Goal: Information Seeking & Learning: Learn about a topic

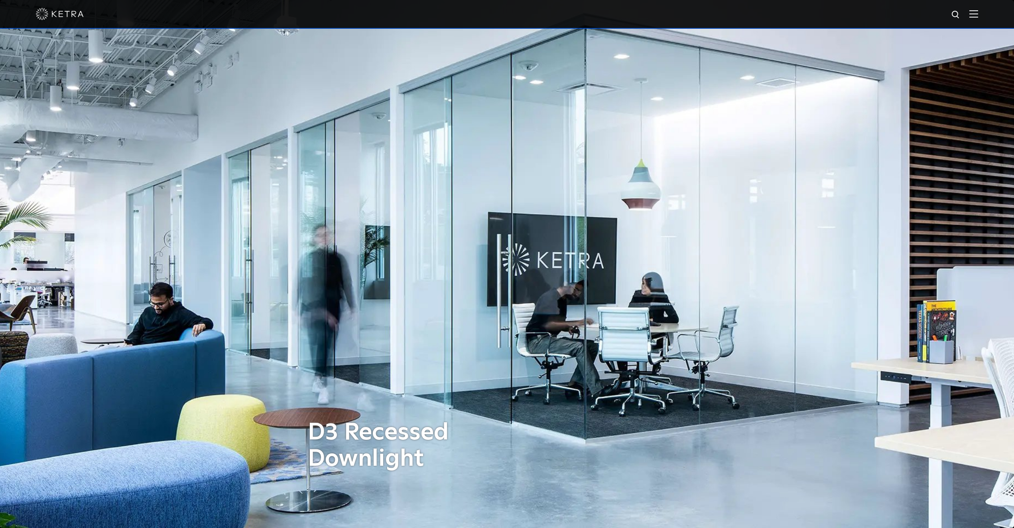
click at [978, 11] on img at bounding box center [974, 14] width 9 height 8
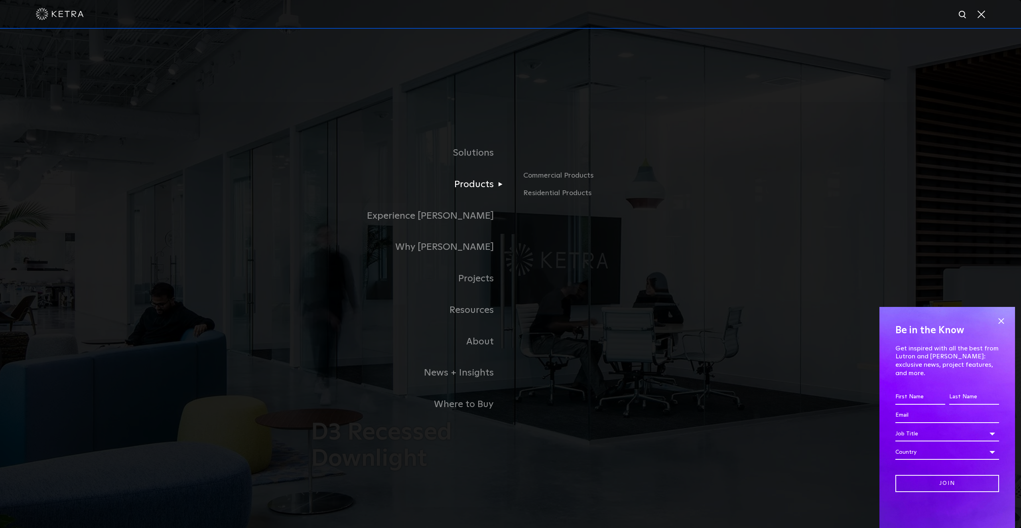
click at [471, 175] on link "Products" at bounding box center [410, 185] width 199 height 32
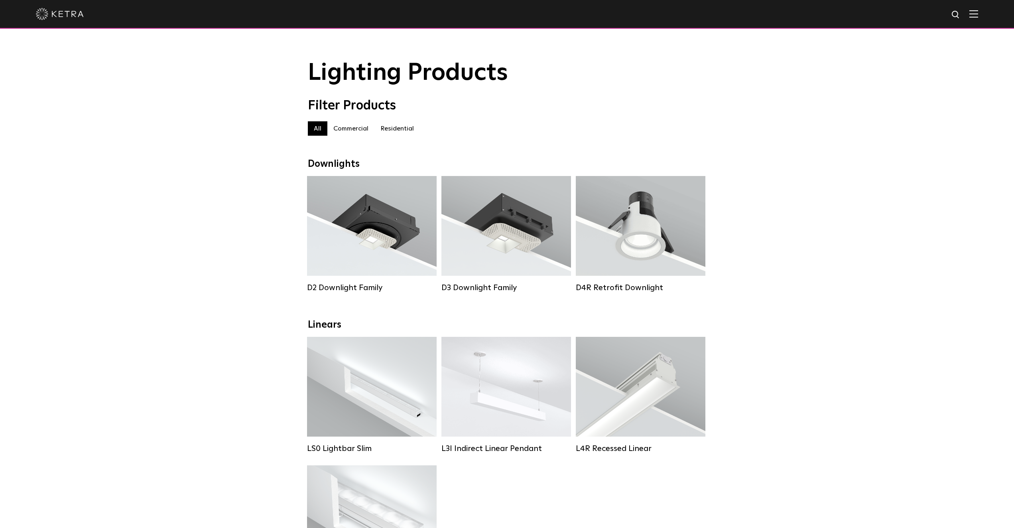
scroll to position [40, 0]
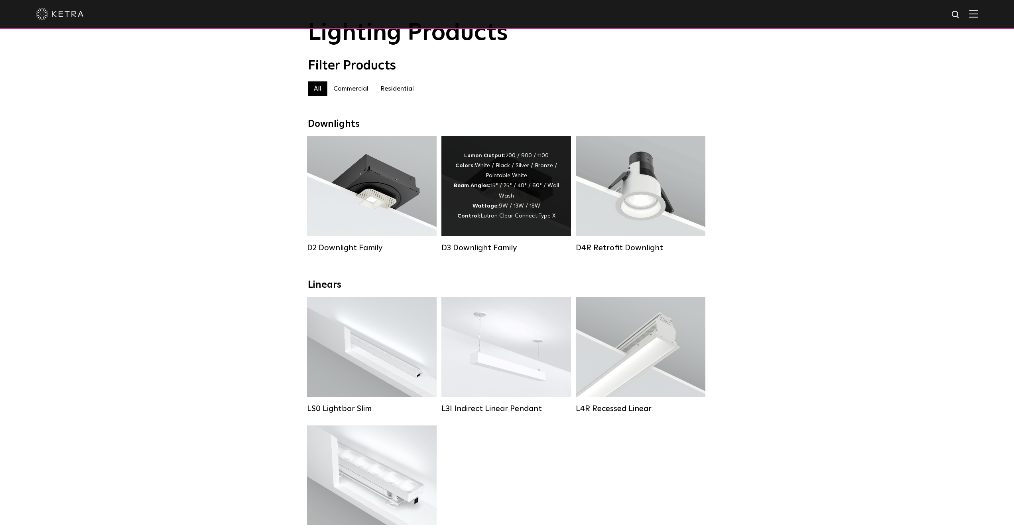
click at [506, 209] on div "Lumen Output: 700 / 900 / 1100 Colors: White / Black / Silver / Bronze / Painta…" at bounding box center [506, 186] width 106 height 70
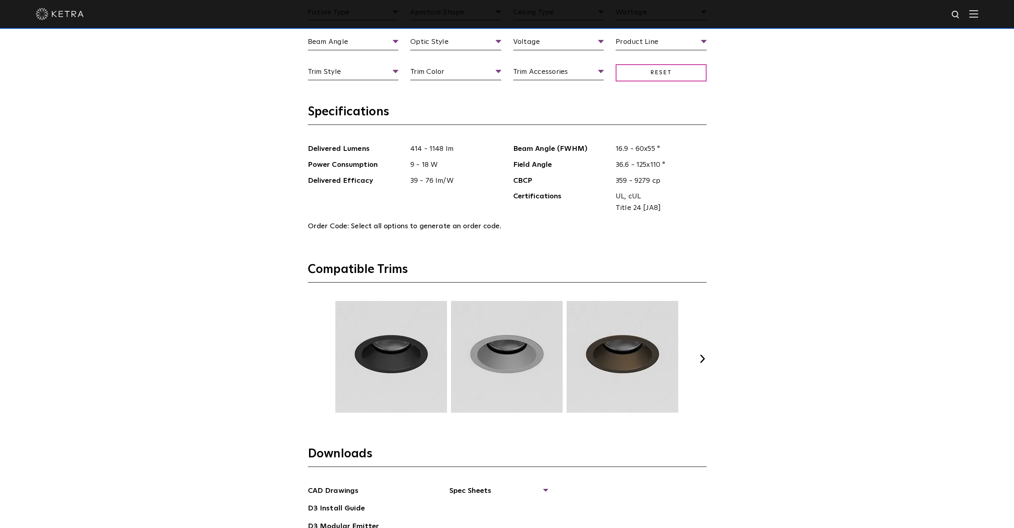
scroll to position [1197, 0]
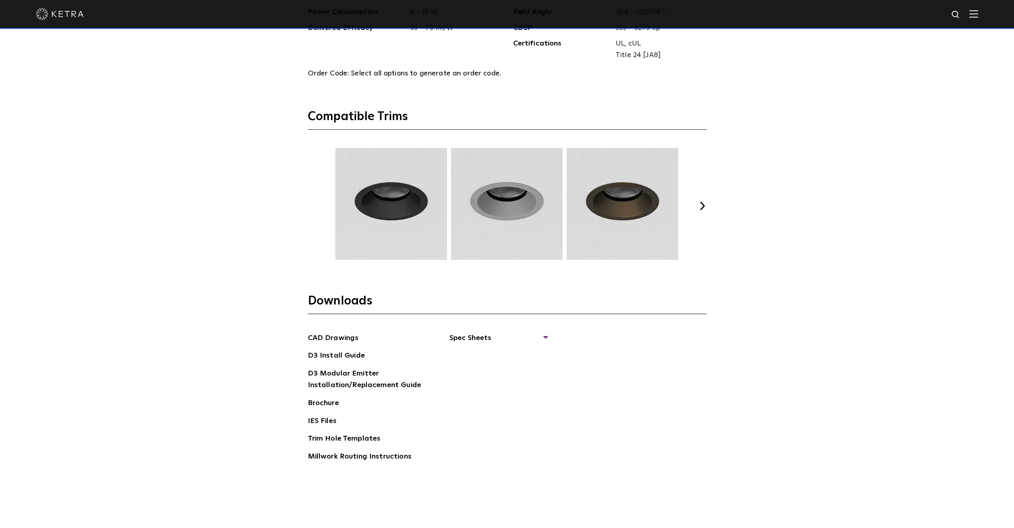
click at [703, 204] on button "Next" at bounding box center [703, 206] width 8 height 8
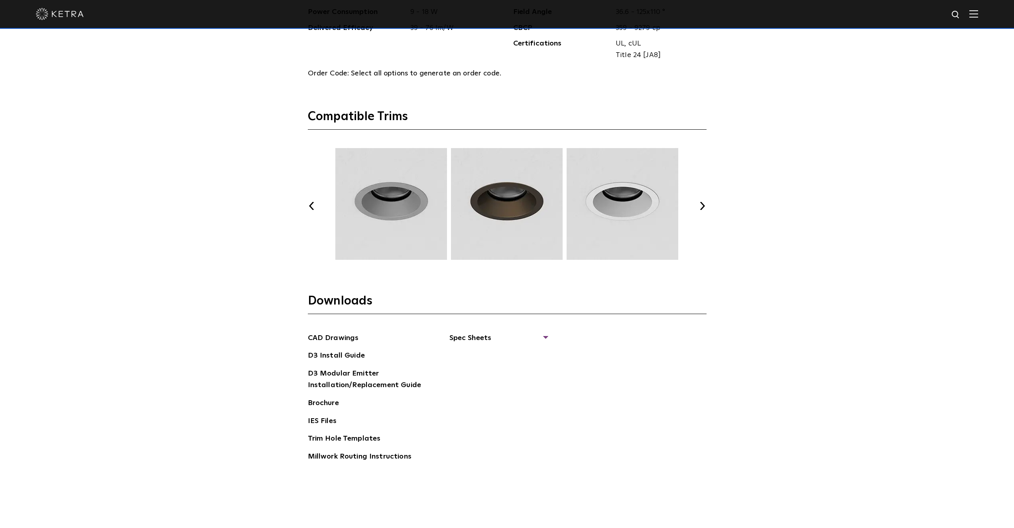
click at [703, 204] on button "Next" at bounding box center [703, 206] width 8 height 8
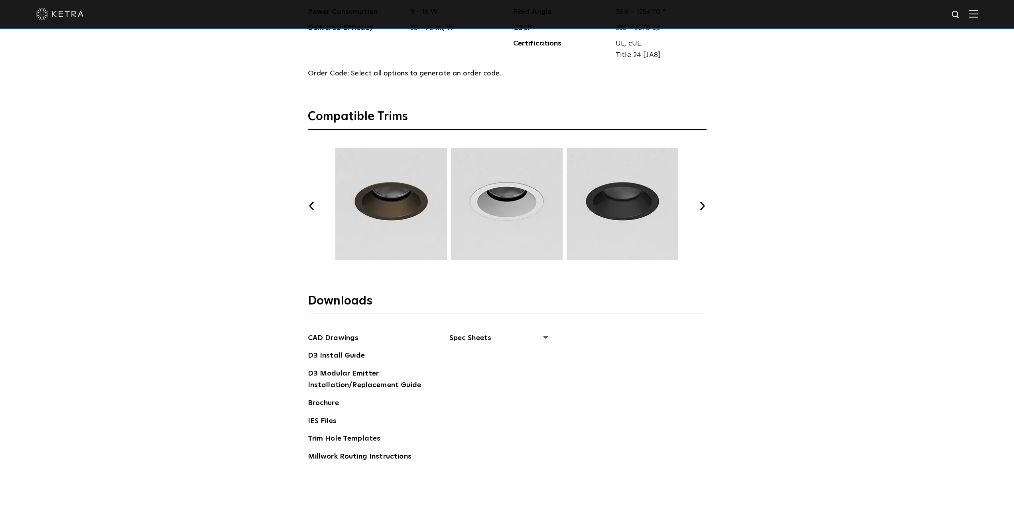
click at [703, 204] on button "Next" at bounding box center [703, 206] width 8 height 8
click at [703, 207] on button "Next" at bounding box center [703, 206] width 8 height 8
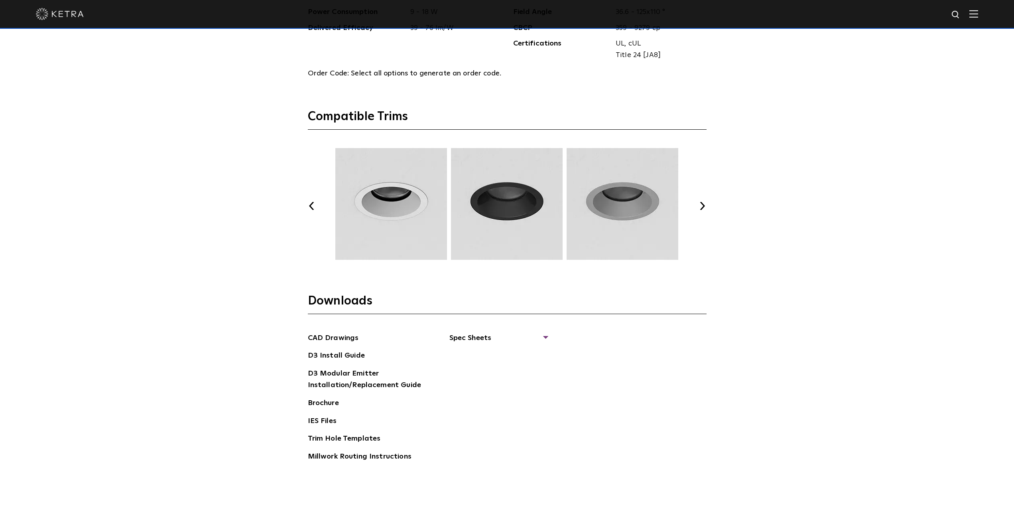
click at [703, 207] on button "Next" at bounding box center [703, 206] width 8 height 8
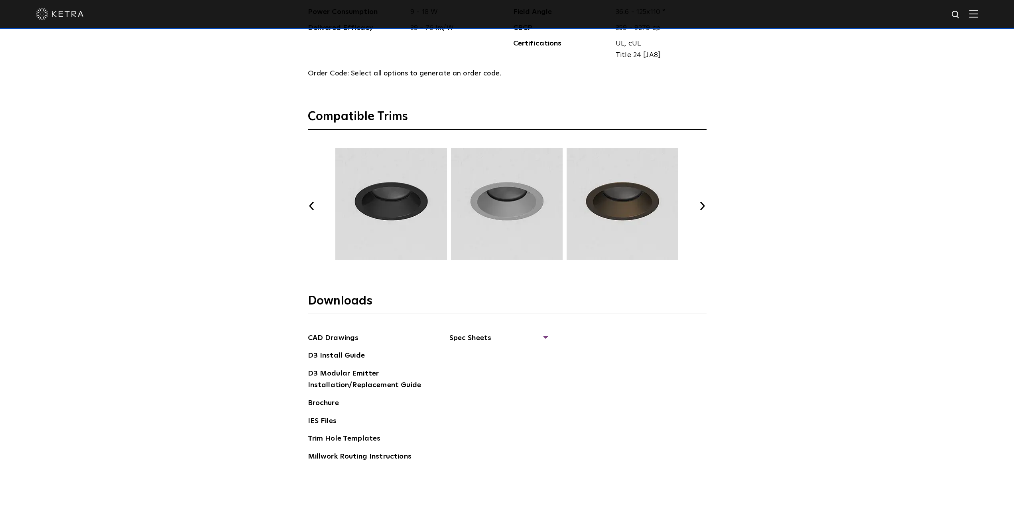
click at [703, 207] on button "Next" at bounding box center [703, 206] width 8 height 8
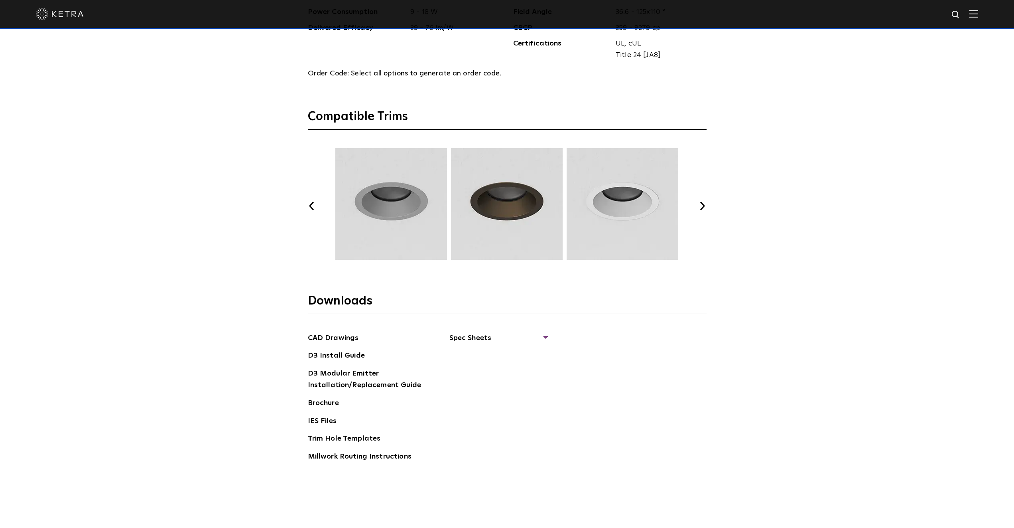
click at [703, 207] on button "Next" at bounding box center [703, 206] width 8 height 8
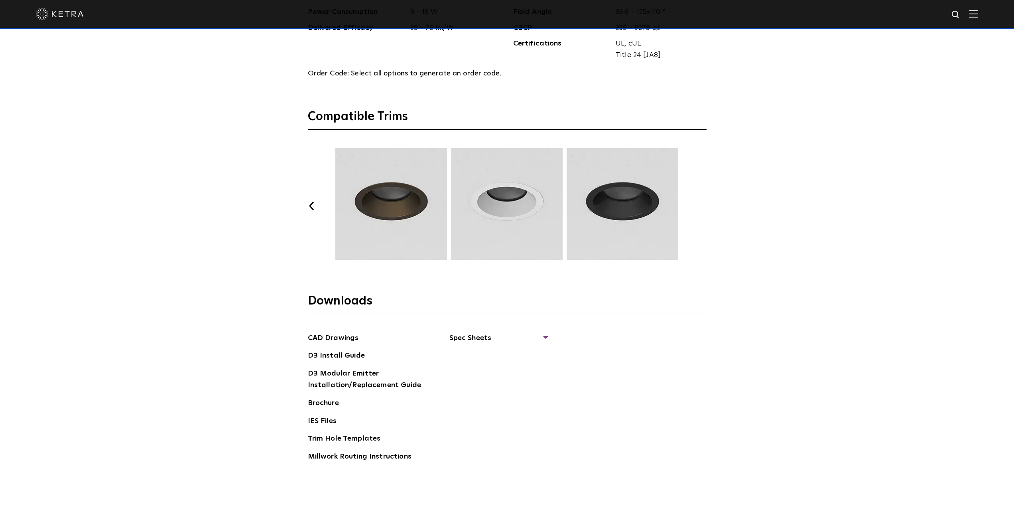
click at [703, 207] on button "Next" at bounding box center [703, 206] width 8 height 8
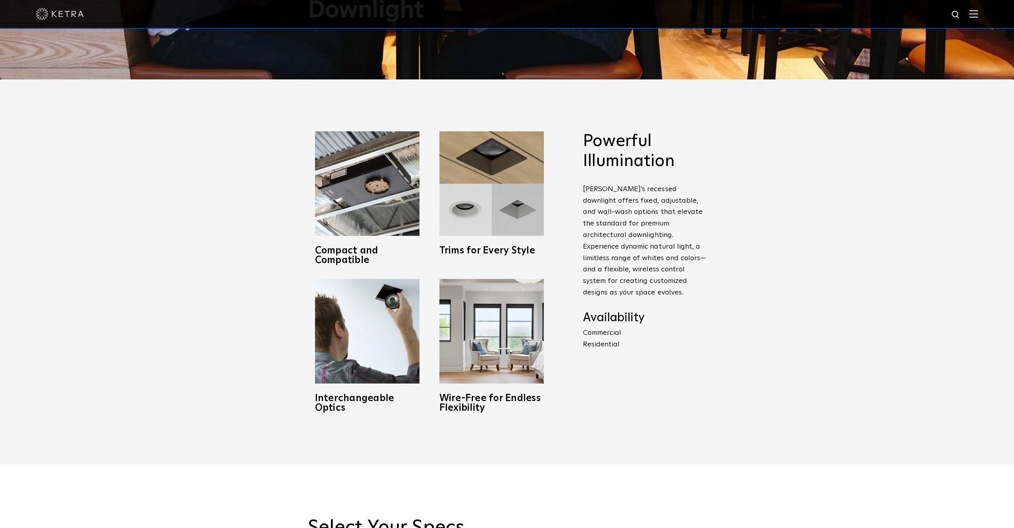
scroll to position [439, 0]
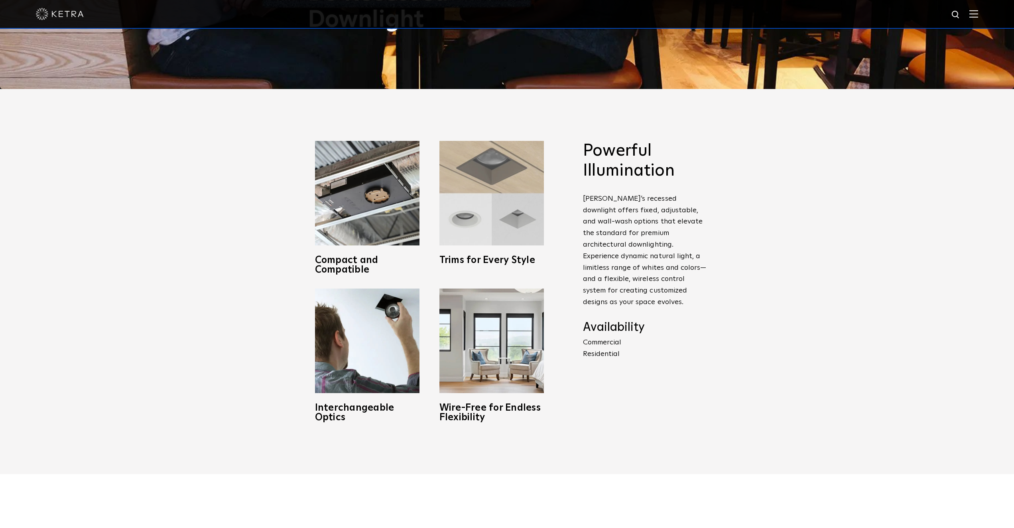
click at [481, 215] on img at bounding box center [492, 193] width 104 height 104
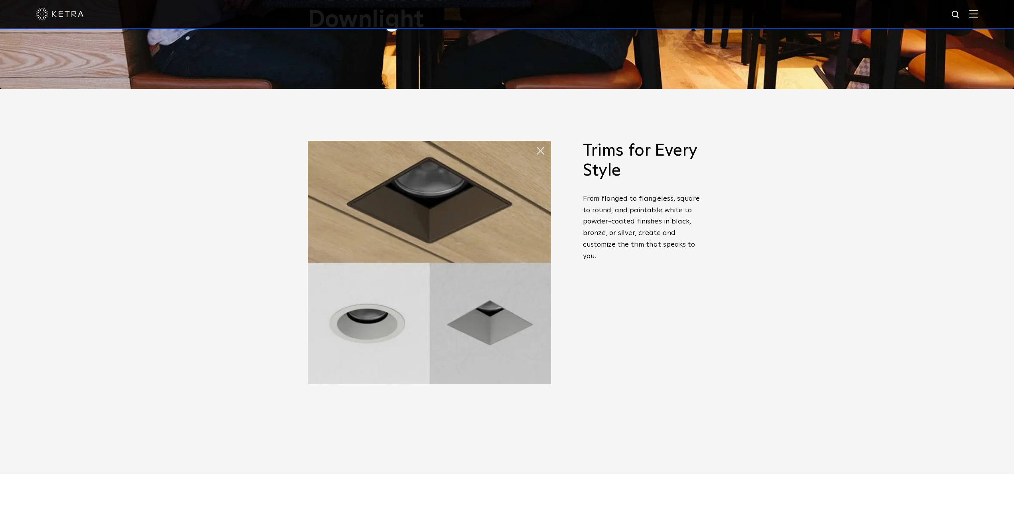
click at [716, 337] on div "Powerful Illumination [PERSON_NAME]’s recessed downlight offers fixed, adjustab…" at bounding box center [507, 281] width 1014 height 385
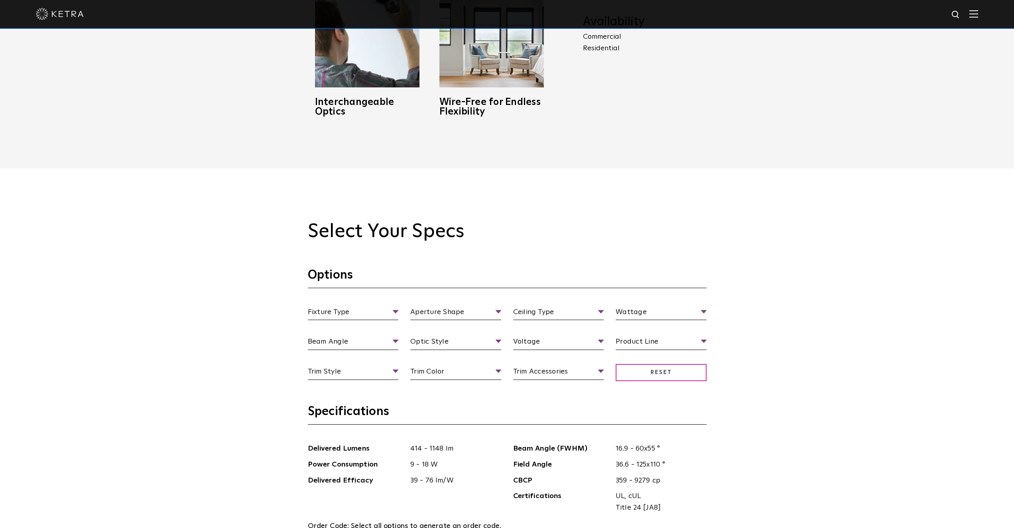
scroll to position [877, 0]
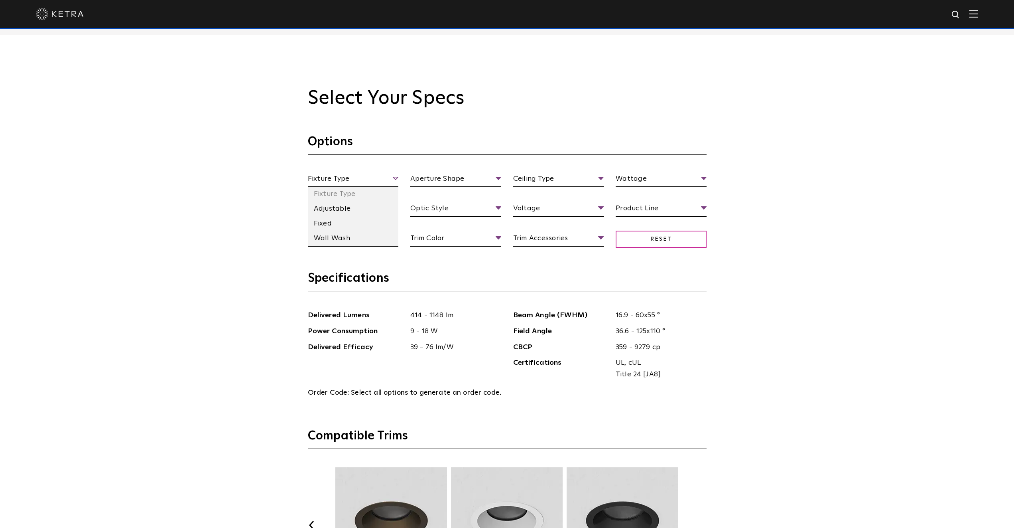
click at [349, 181] on span "Fixture Type" at bounding box center [353, 180] width 91 height 14
click at [348, 213] on li "Adjustable" at bounding box center [353, 208] width 91 height 15
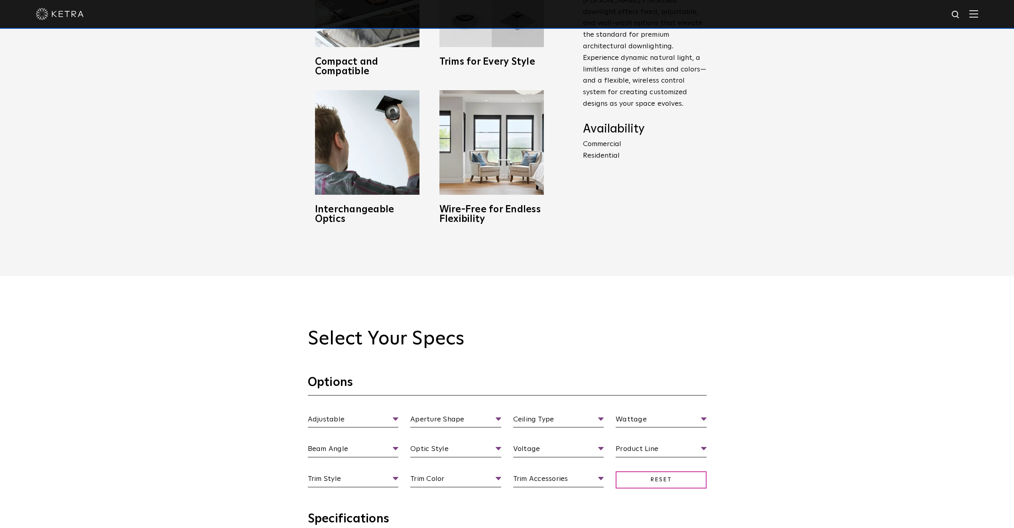
scroll to position [758, 0]
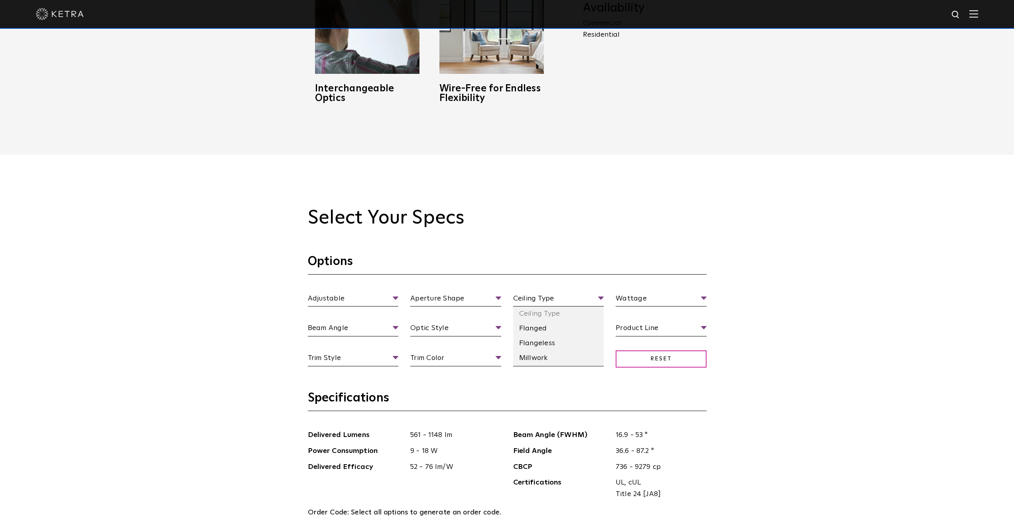
click at [554, 344] on li "Flangeless" at bounding box center [558, 343] width 91 height 15
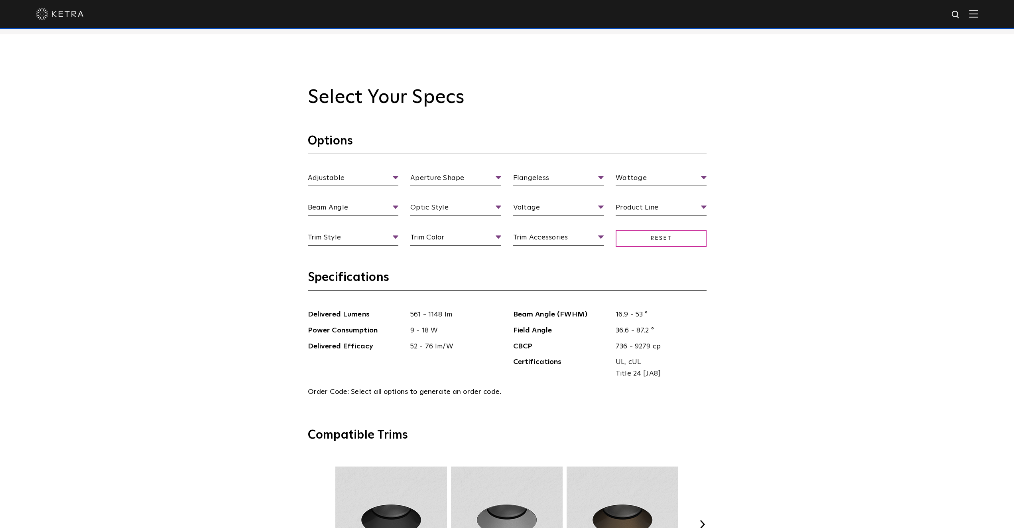
scroll to position [877, 0]
click at [652, 179] on span "Wattage" at bounding box center [661, 180] width 91 height 14
drag, startPoint x: 443, startPoint y: 225, endPoint x: 456, endPoint y: 226, distance: 12.8
click at [444, 225] on li "Square" at bounding box center [455, 223] width 91 height 15
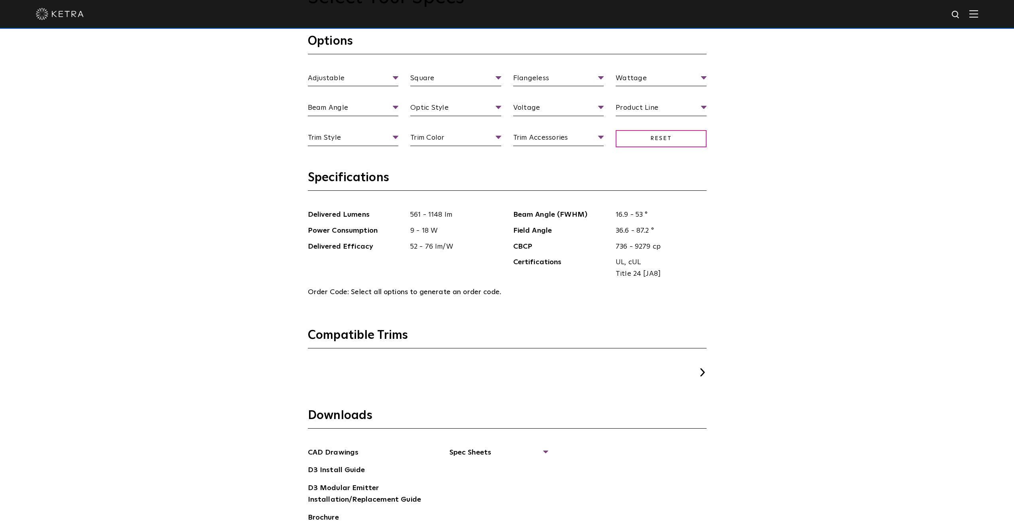
scroll to position [1037, 0]
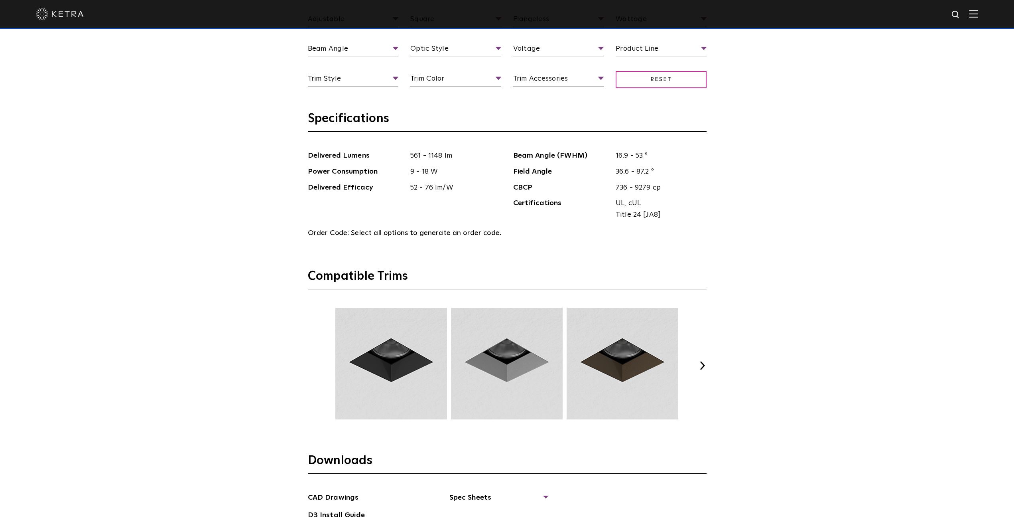
click at [706, 360] on div "Previous Next" at bounding box center [507, 366] width 399 height 116
click at [705, 363] on div "Previous Next" at bounding box center [507, 366] width 399 height 116
click at [705, 364] on button "Next" at bounding box center [703, 365] width 8 height 8
click at [706, 364] on button "Next" at bounding box center [703, 365] width 8 height 8
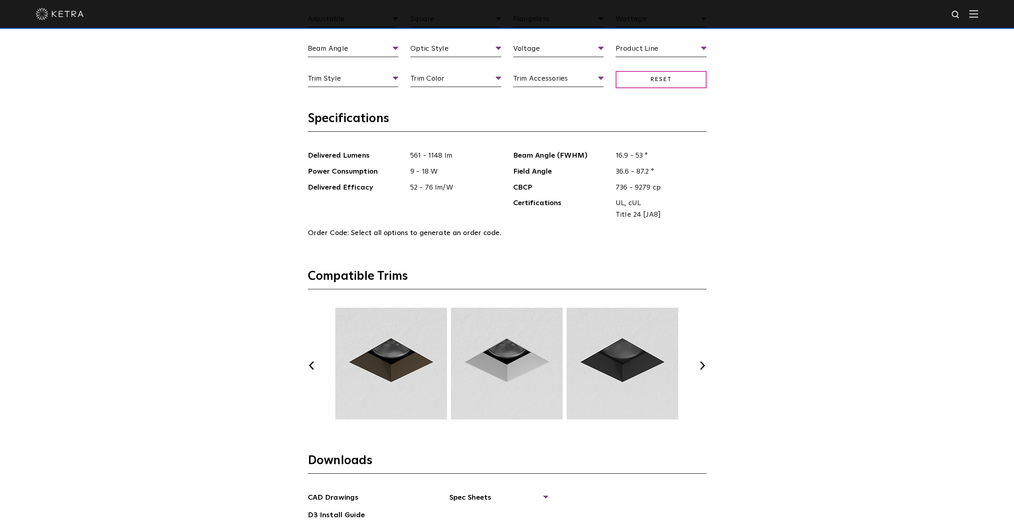
click at [706, 364] on button "Next" at bounding box center [703, 365] width 8 height 8
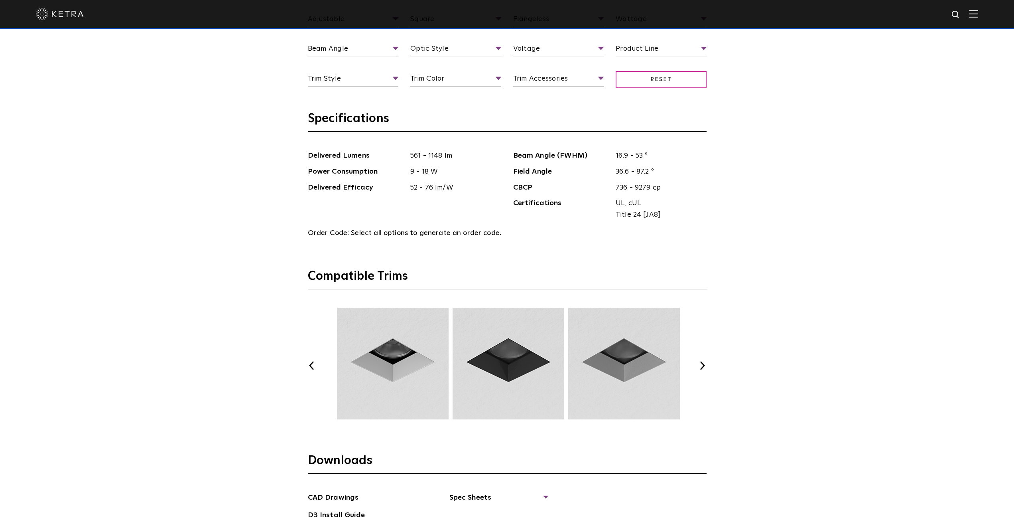
click at [406, 364] on img at bounding box center [393, 364] width 114 height 112
drag, startPoint x: 418, startPoint y: 357, endPoint x: 432, endPoint y: 353, distance: 14.6
click at [432, 353] on img at bounding box center [391, 364] width 114 height 112
drag, startPoint x: 708, startPoint y: 363, endPoint x: 704, endPoint y: 365, distance: 4.5
click at [708, 363] on div "Select Your Specs Options Adjustable Fixture Type Adjustable Fixed Wall Wash Sq…" at bounding box center [507, 281] width 415 height 709
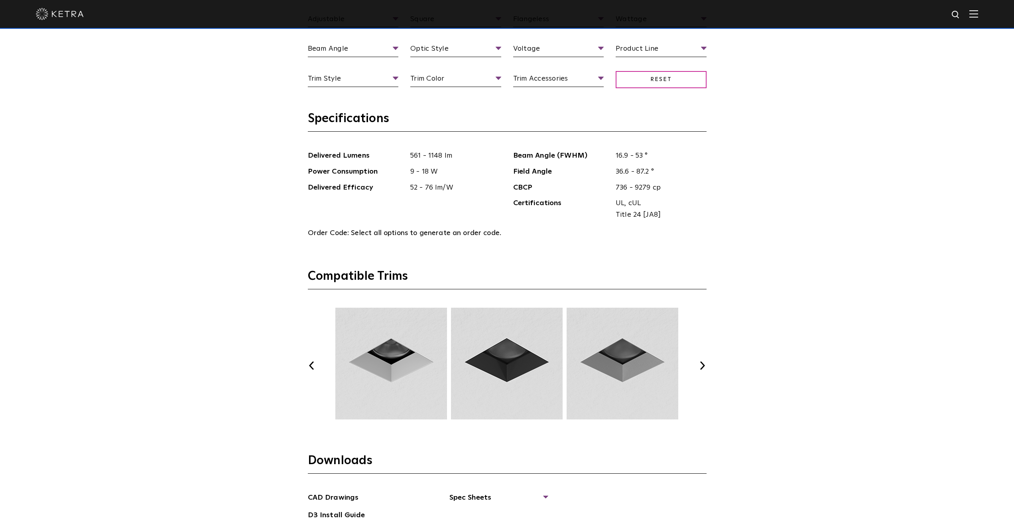
click at [700, 368] on button "Next" at bounding box center [703, 365] width 8 height 8
click at [702, 366] on button "Next" at bounding box center [703, 365] width 8 height 8
click at [702, 367] on button "Next" at bounding box center [703, 365] width 8 height 8
click at [702, 368] on button "Next" at bounding box center [703, 365] width 8 height 8
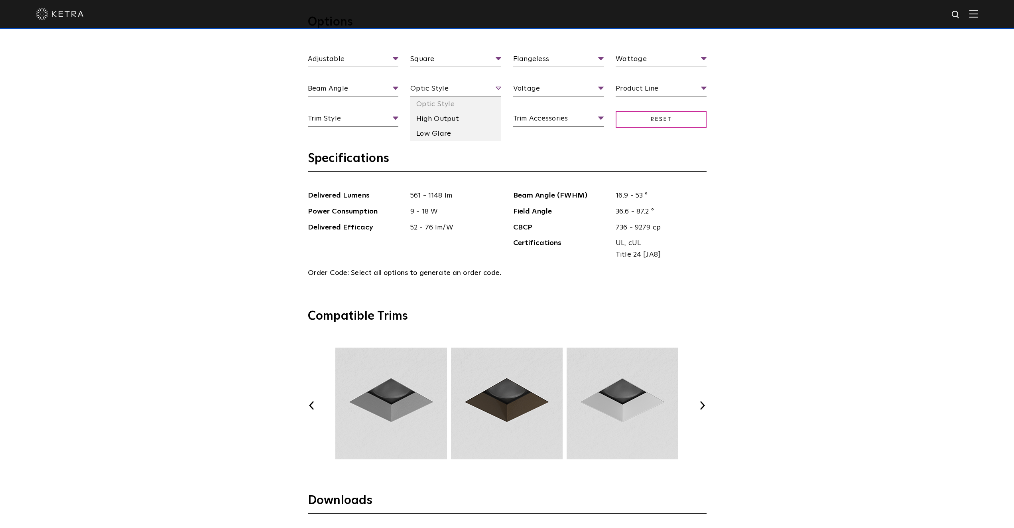
click at [459, 93] on span "Optic Style" at bounding box center [455, 90] width 91 height 14
click at [442, 132] on li "Low Glare" at bounding box center [455, 133] width 91 height 15
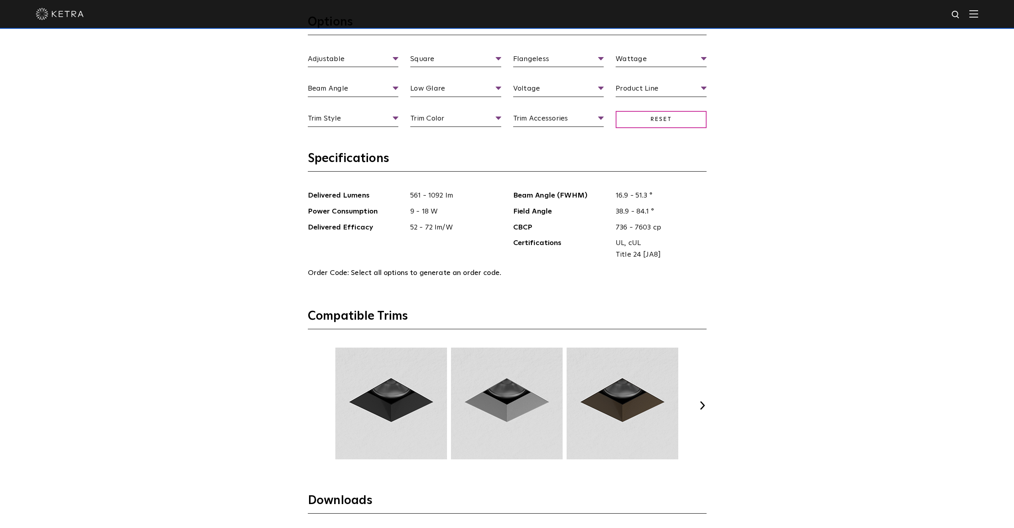
click at [702, 398] on div "Previous Next" at bounding box center [507, 405] width 399 height 116
click at [702, 399] on div "Previous Next" at bounding box center [507, 405] width 399 height 116
click at [702, 403] on div "Previous Next" at bounding box center [507, 405] width 399 height 116
click at [701, 406] on button "Next" at bounding box center [703, 405] width 8 height 8
click at [702, 404] on button "Next" at bounding box center [703, 405] width 8 height 8
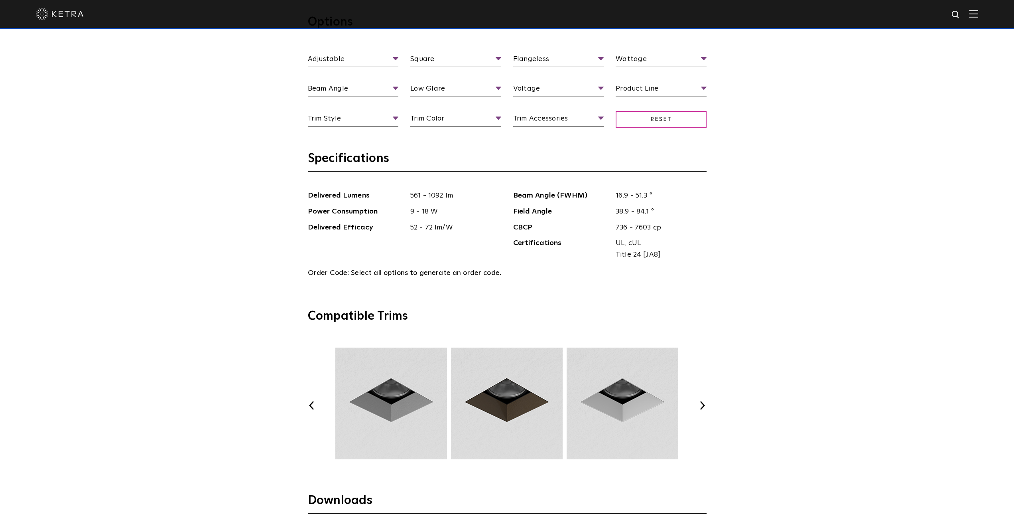
click at [703, 404] on button "Next" at bounding box center [703, 405] width 8 height 8
click at [702, 404] on button "Next" at bounding box center [703, 405] width 8 height 8
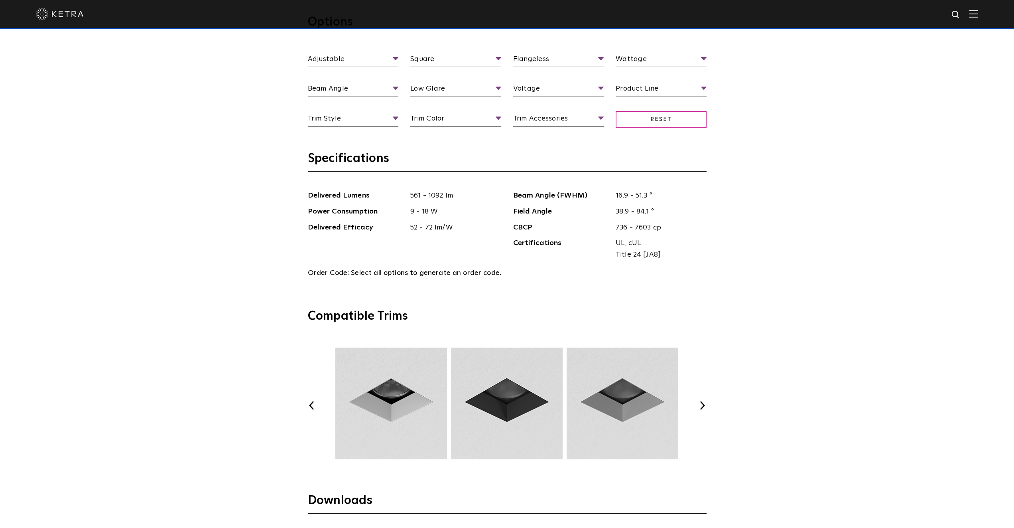
click at [702, 404] on button "Next" at bounding box center [703, 405] width 8 height 8
click at [703, 404] on button "Next" at bounding box center [703, 405] width 8 height 8
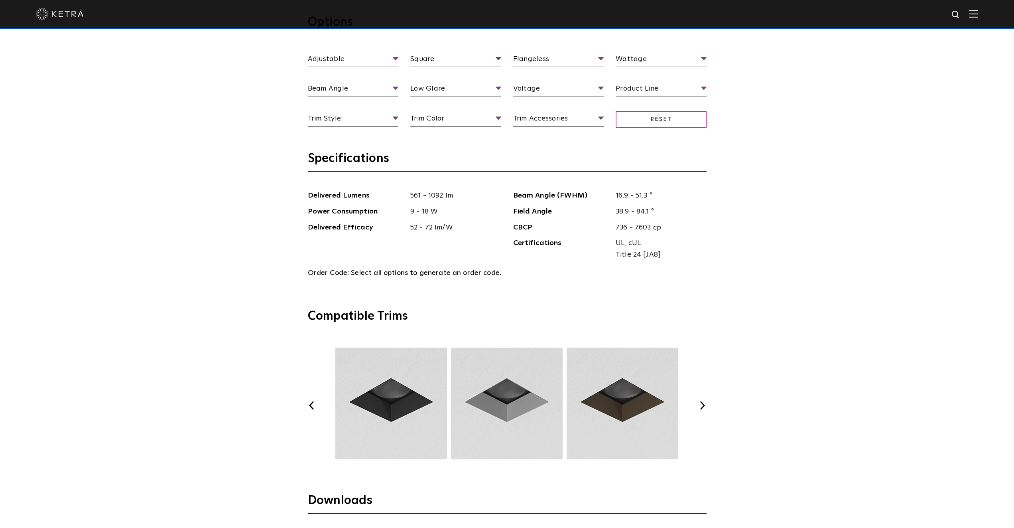
click at [703, 404] on button "Next" at bounding box center [703, 405] width 8 height 8
click at [704, 404] on button "Next" at bounding box center [703, 405] width 8 height 8
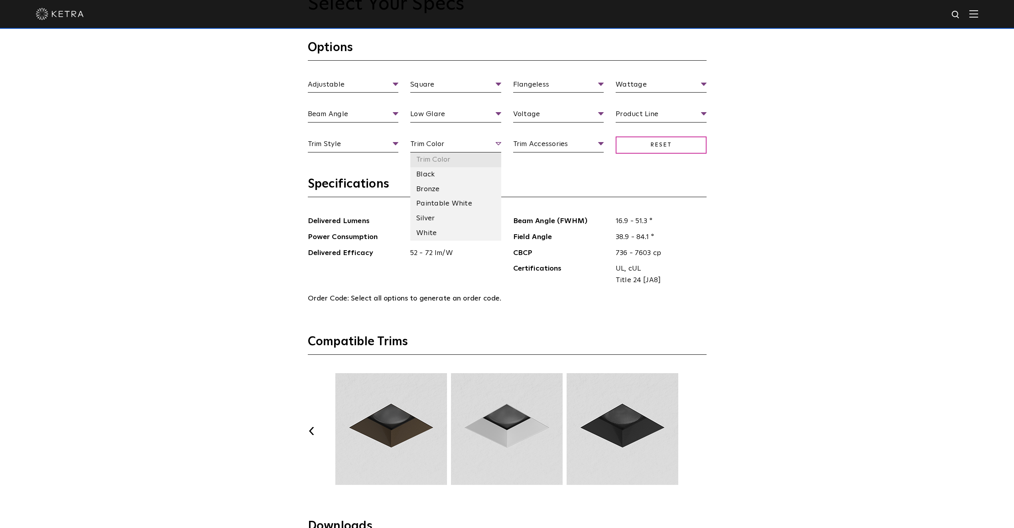
scroll to position [957, 0]
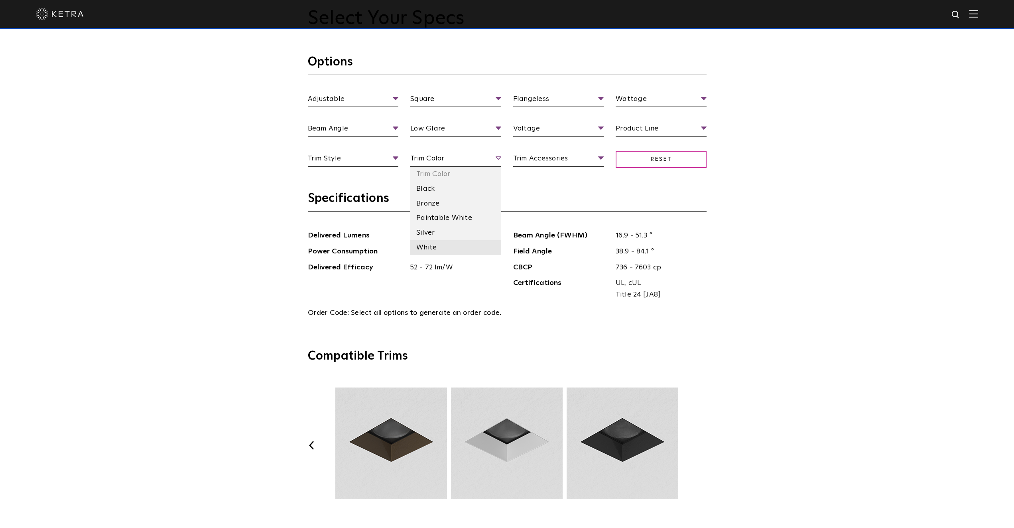
click at [437, 246] on li "White" at bounding box center [455, 247] width 91 height 15
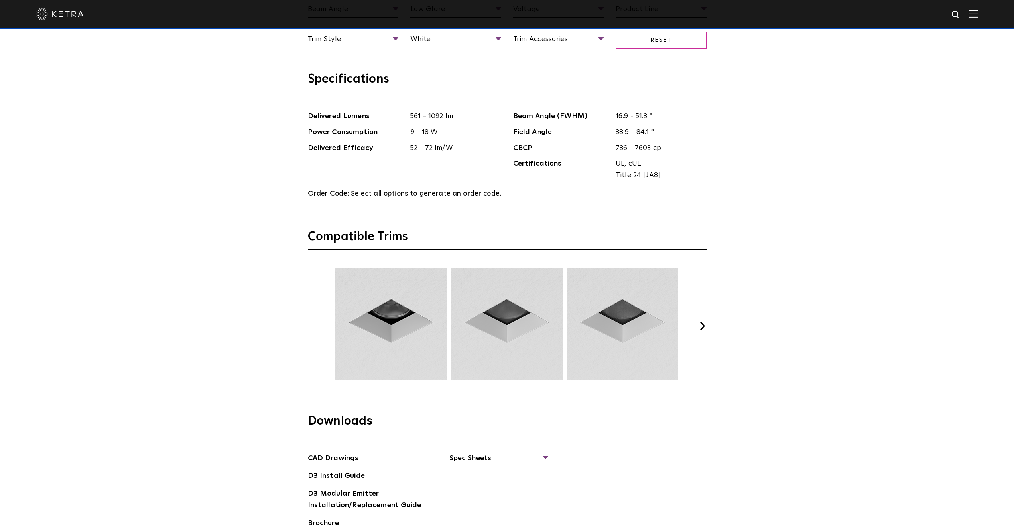
scroll to position [1077, 0]
click at [703, 324] on button "Next" at bounding box center [703, 325] width 8 height 8
click at [704, 323] on button "Next" at bounding box center [703, 325] width 8 height 8
click at [706, 321] on button "Next" at bounding box center [703, 325] width 8 height 8
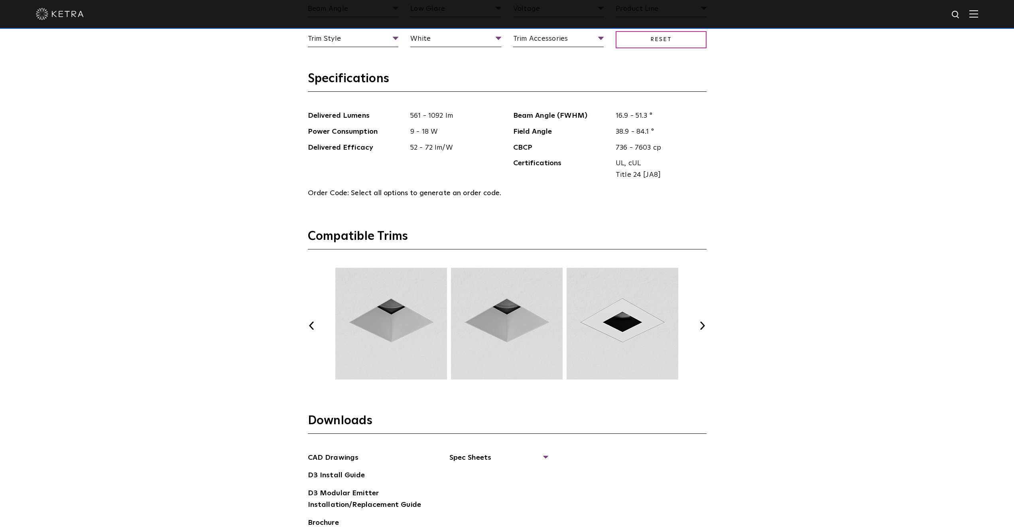
click at [313, 327] on button "Previous" at bounding box center [312, 325] width 8 height 8
click at [314, 327] on button "Previous" at bounding box center [312, 325] width 8 height 8
click at [313, 327] on button "Previous" at bounding box center [312, 325] width 8 height 8
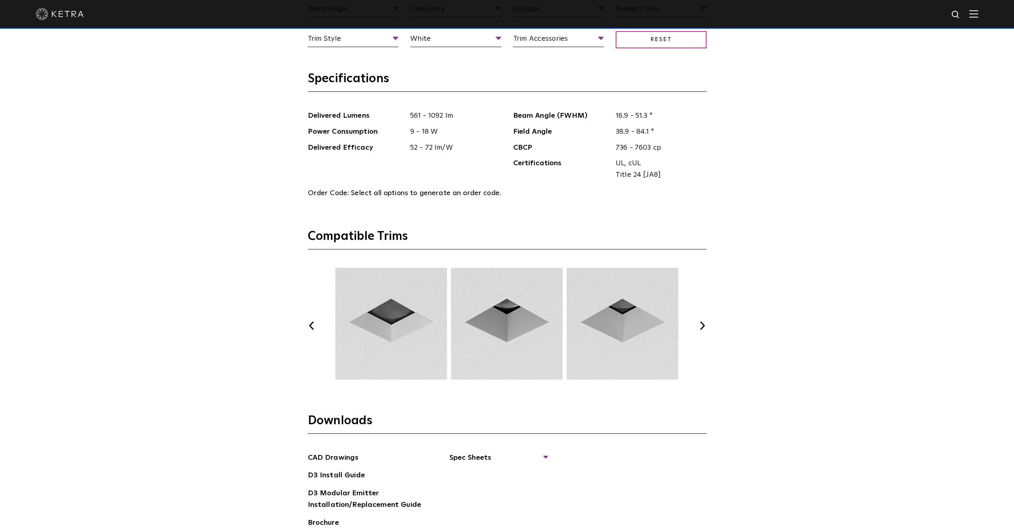
click at [314, 328] on button "Previous" at bounding box center [312, 325] width 8 height 8
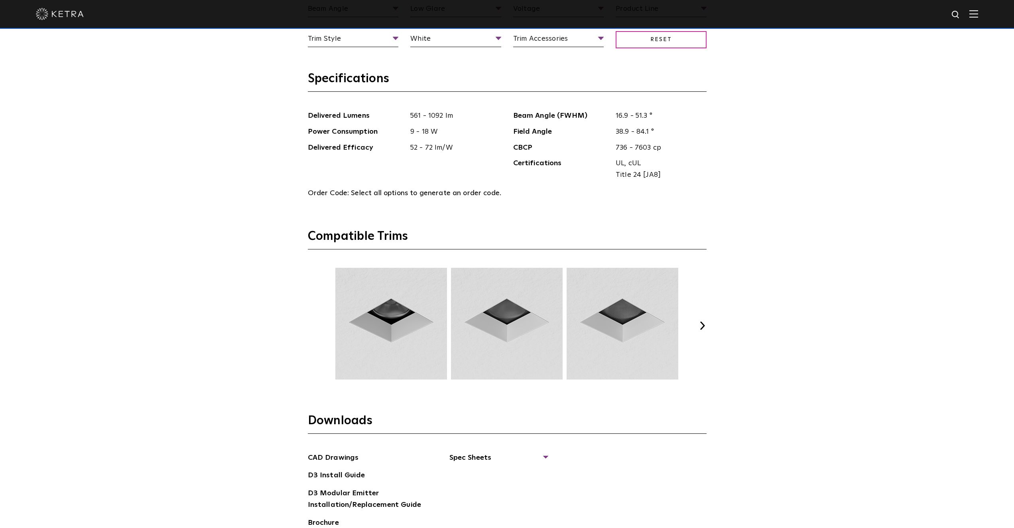
click at [313, 328] on button "Previous" at bounding box center [312, 325] width 8 height 8
click at [313, 329] on button "Previous" at bounding box center [312, 325] width 8 height 8
